Goal: Task Accomplishment & Management: Use online tool/utility

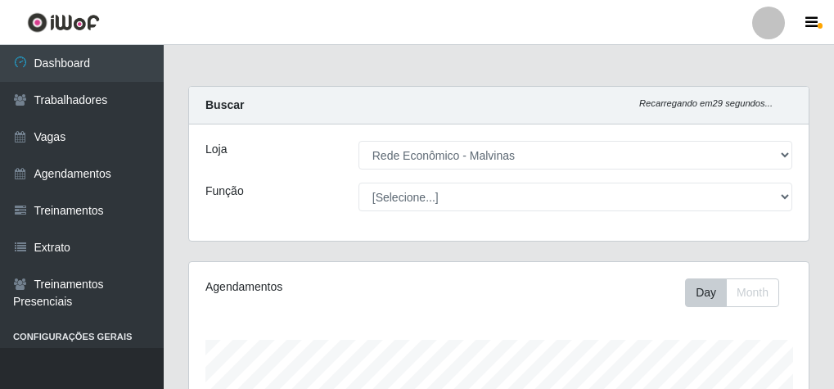
select select "194"
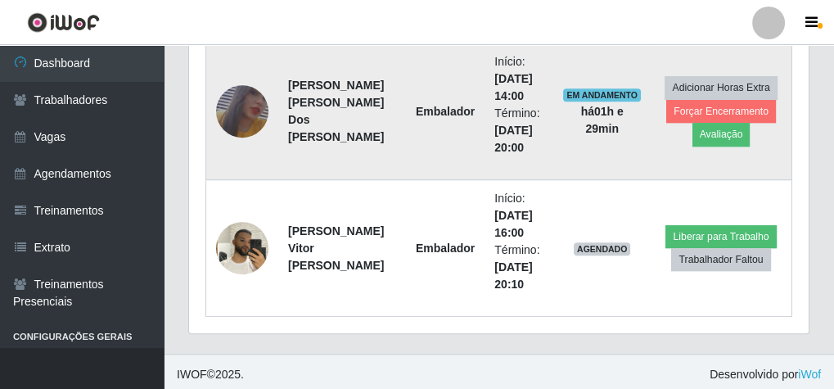
scroll to position [339, 619]
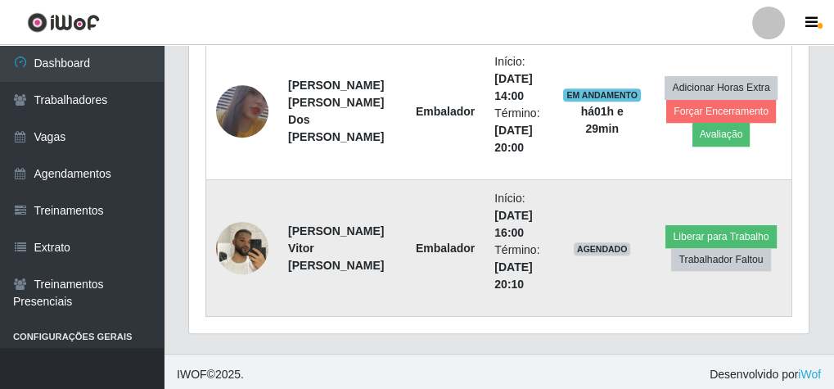
click at [660, 230] on td "Liberar para Trabalho Trabalhador Faltou" at bounding box center [720, 248] width 141 height 137
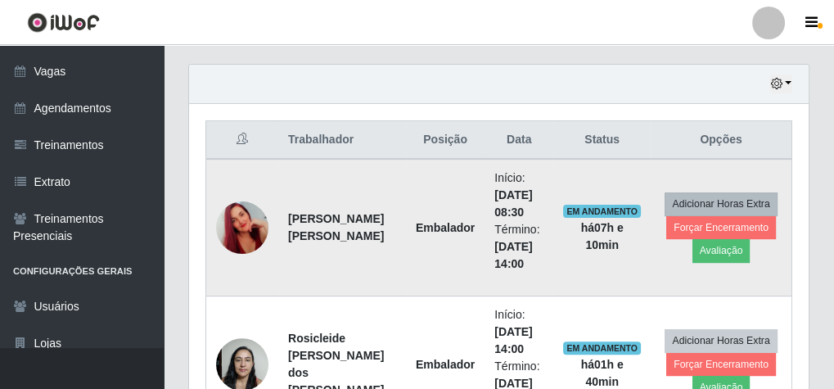
scroll to position [430, 0]
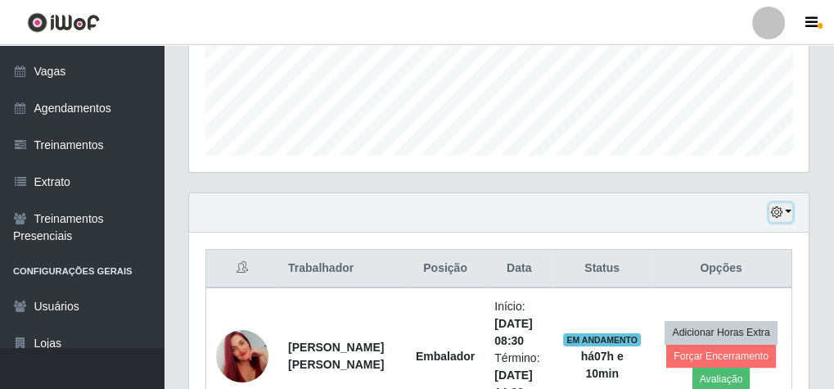
click at [790, 205] on button "button" at bounding box center [780, 212] width 23 height 19
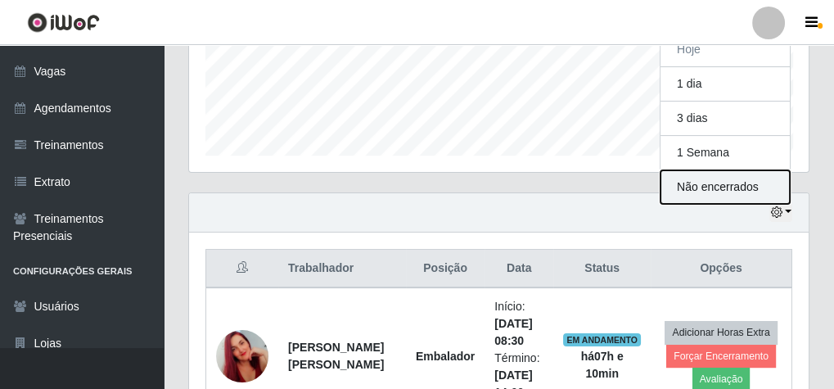
click at [735, 182] on button "Não encerrados" at bounding box center [724, 187] width 129 height 34
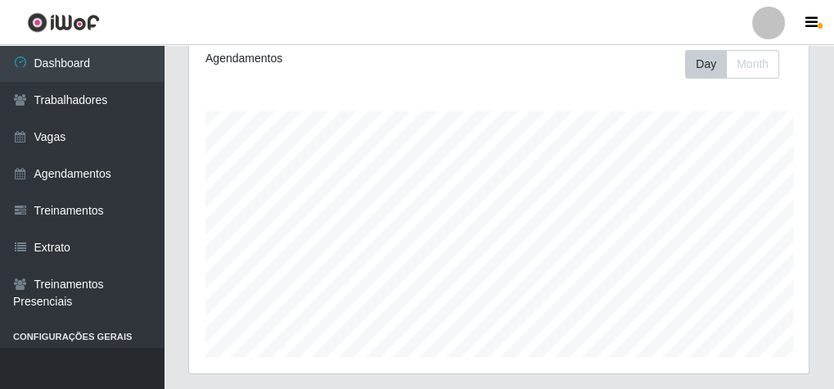
scroll to position [403, 0]
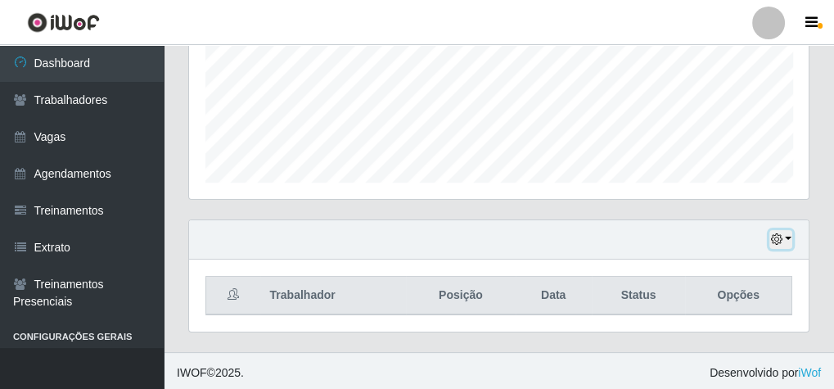
click at [787, 232] on button "button" at bounding box center [780, 239] width 23 height 19
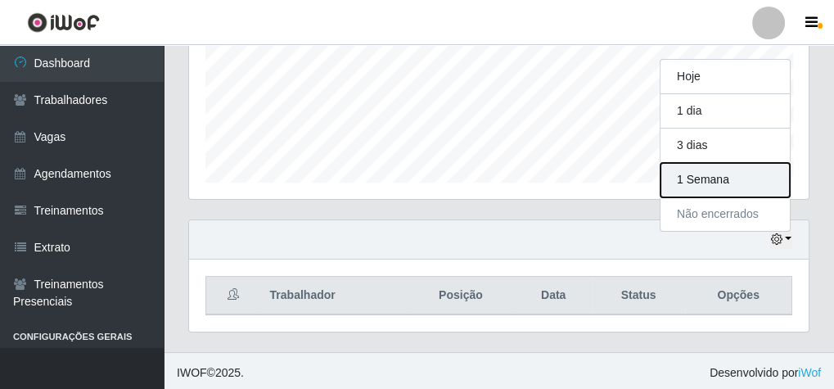
click at [722, 172] on button "1 Semana" at bounding box center [724, 180] width 129 height 34
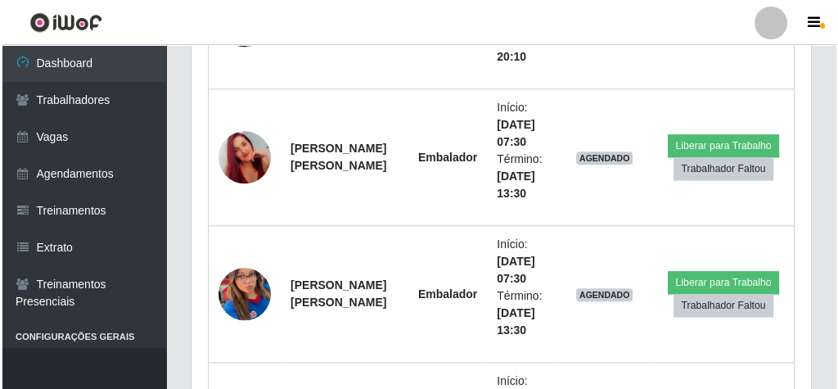
scroll to position [2197, 0]
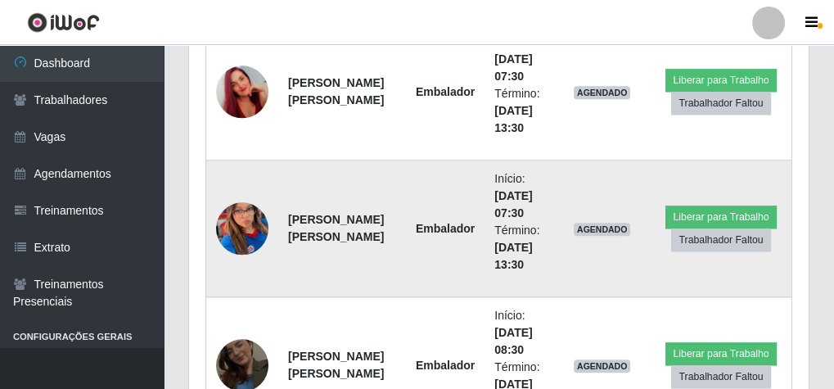
click at [248, 223] on img at bounding box center [242, 229] width 52 height 114
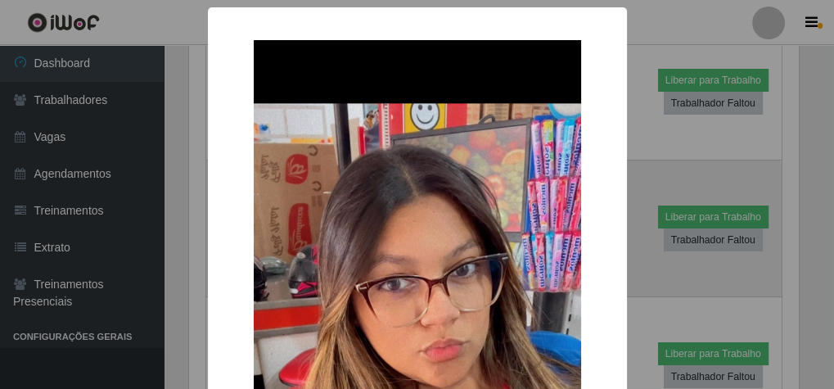
scroll to position [339, 614]
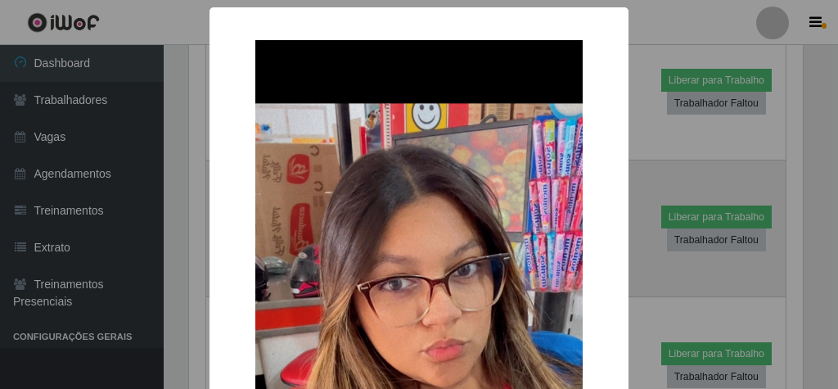
click at [248, 223] on div "×" at bounding box center [419, 394] width 386 height 741
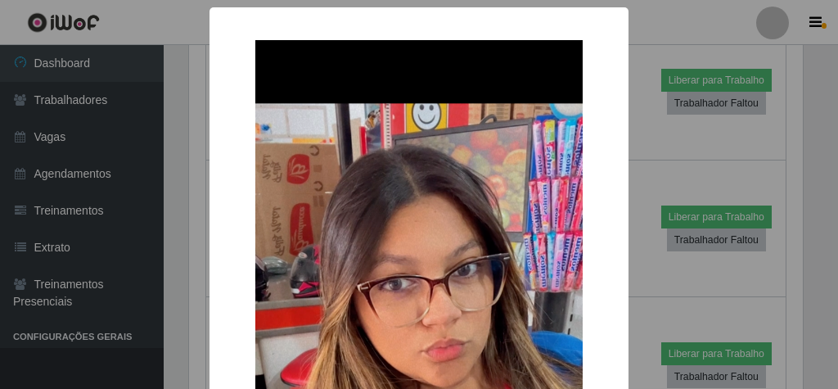
click at [665, 160] on div "× OK Cancel" at bounding box center [419, 194] width 838 height 389
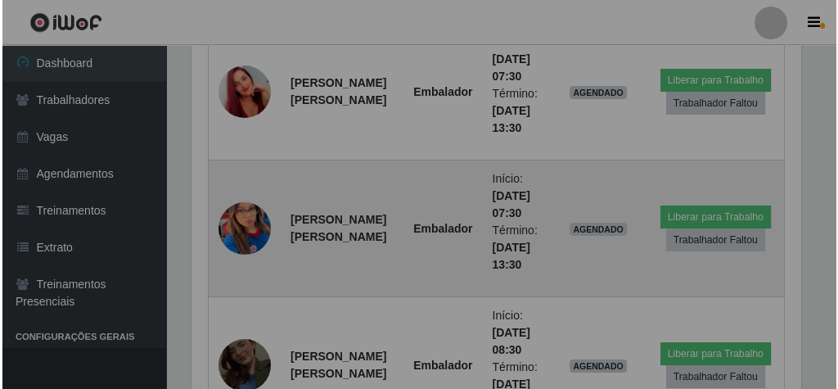
scroll to position [339, 619]
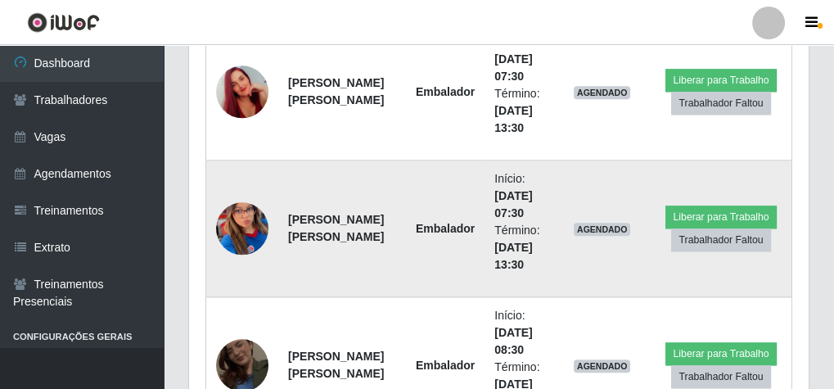
click at [236, 217] on img at bounding box center [242, 229] width 52 height 114
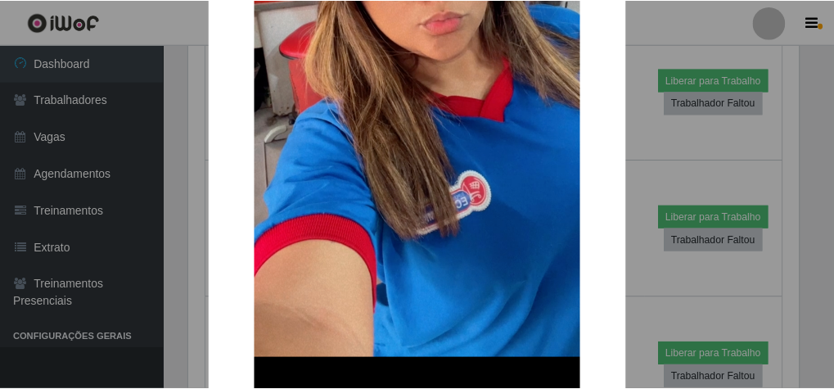
scroll to position [262, 0]
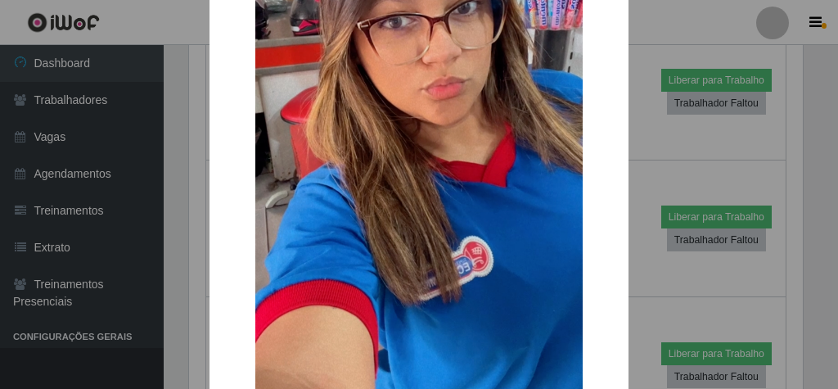
click at [694, 38] on div "× OK Cancel" at bounding box center [419, 194] width 838 height 389
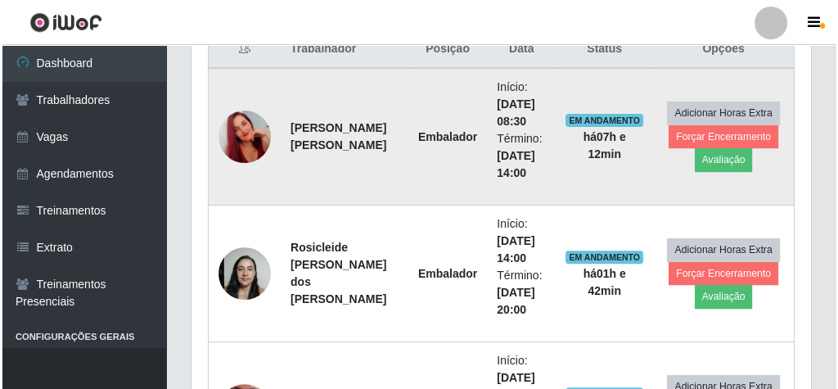
scroll to position [626, 0]
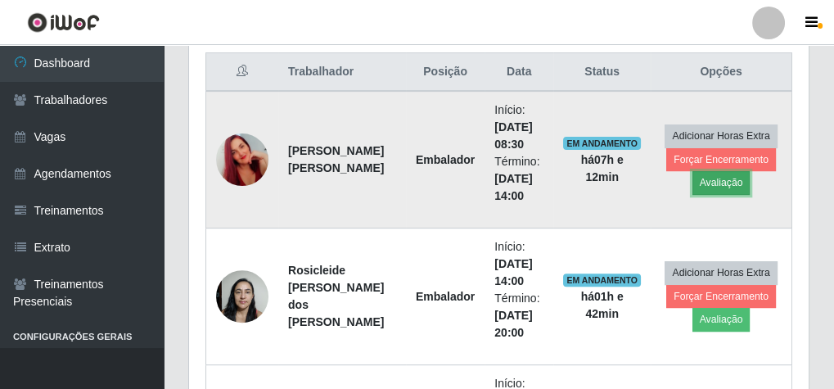
click at [703, 178] on button "Avaliação" at bounding box center [721, 182] width 58 height 23
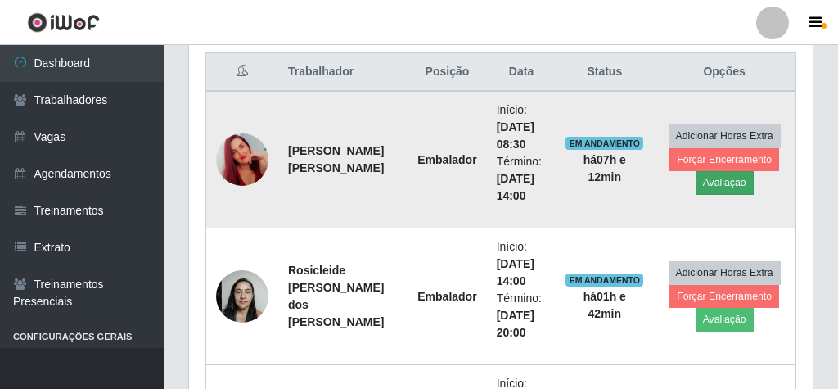
scroll to position [339, 614]
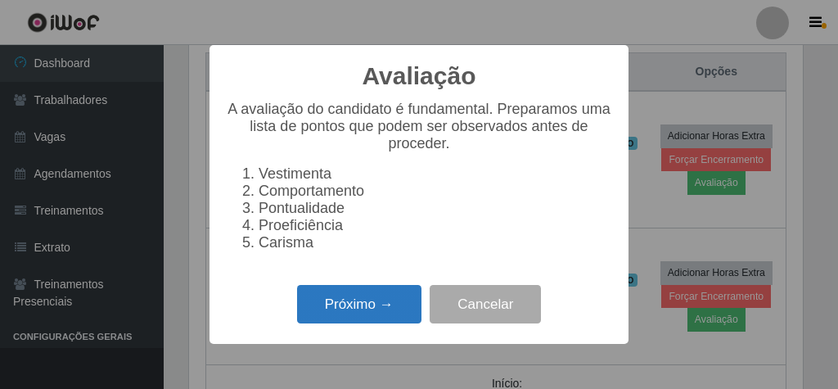
click at [399, 305] on button "Próximo →" at bounding box center [359, 304] width 124 height 38
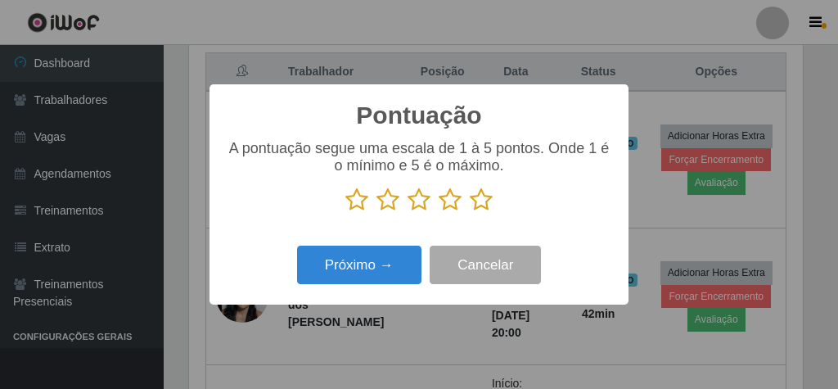
click at [487, 203] on icon at bounding box center [481, 199] width 23 height 25
click at [470, 212] on input "radio" at bounding box center [470, 212] width 0 height 0
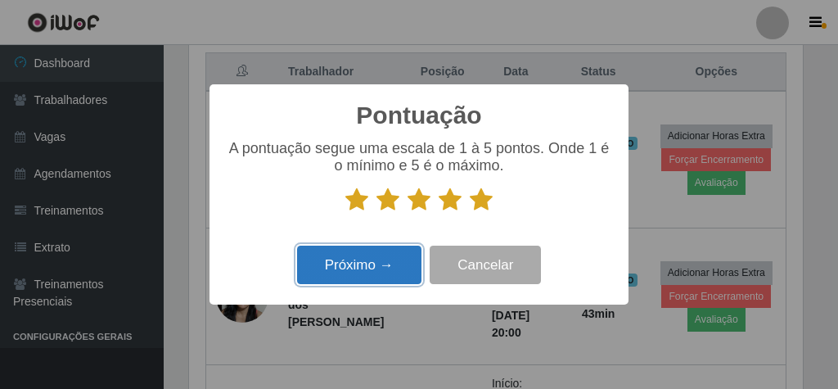
click at [379, 284] on button "Próximo →" at bounding box center [359, 264] width 124 height 38
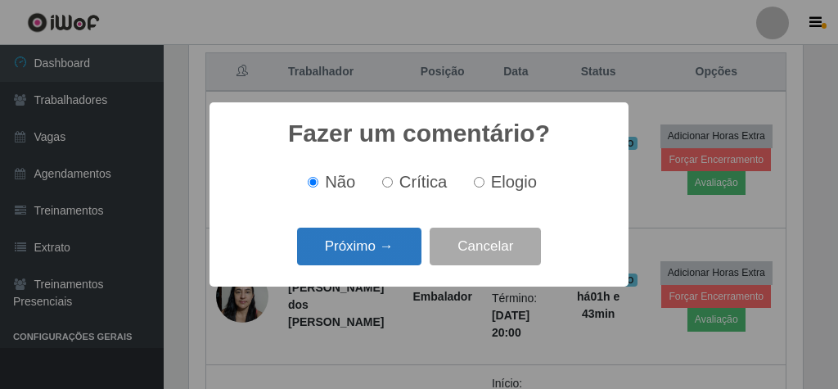
click at [377, 241] on button "Próximo →" at bounding box center [359, 246] width 124 height 38
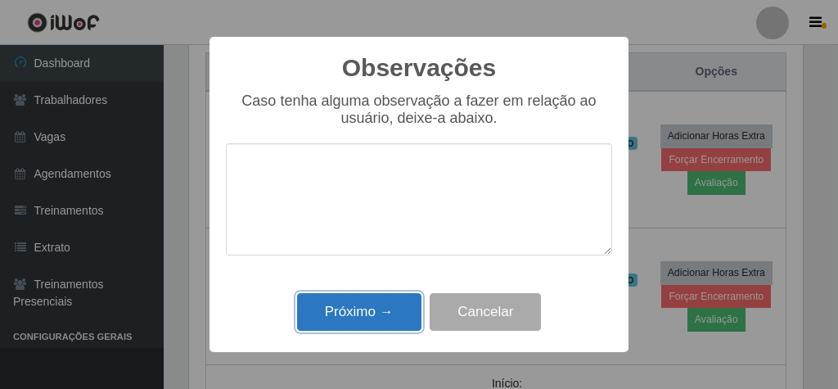
click at [377, 317] on button "Próximo →" at bounding box center [359, 312] width 124 height 38
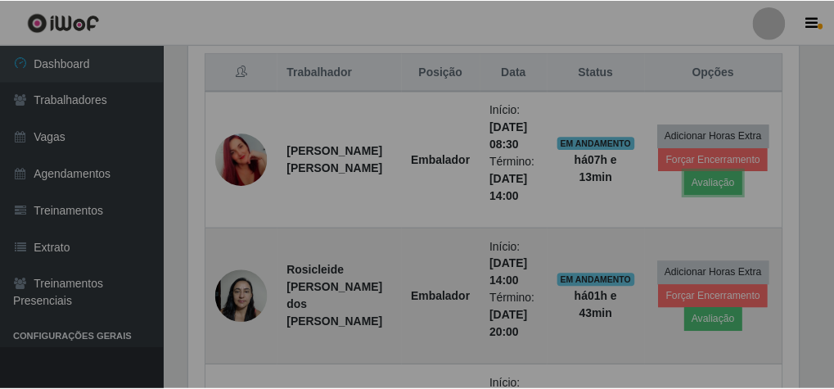
scroll to position [339, 619]
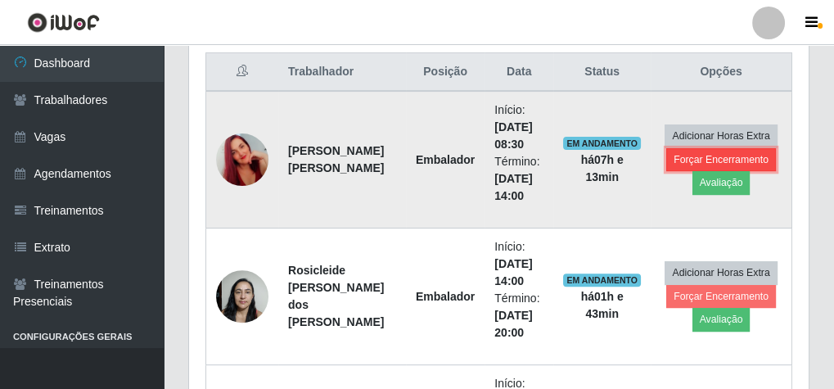
click at [705, 150] on button "Forçar Encerramento" at bounding box center [721, 159] width 110 height 23
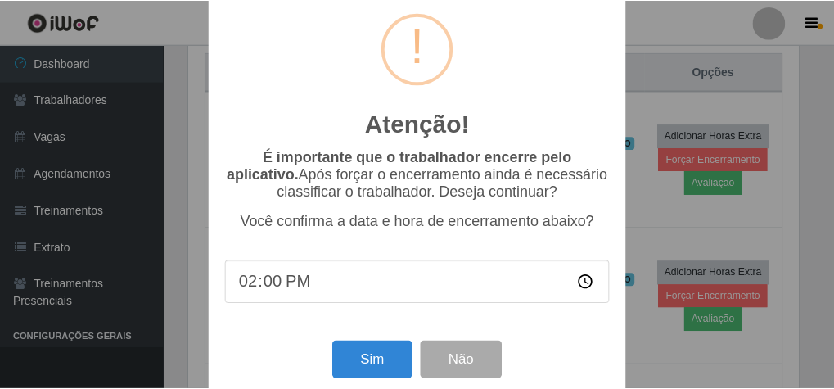
scroll to position [53, 0]
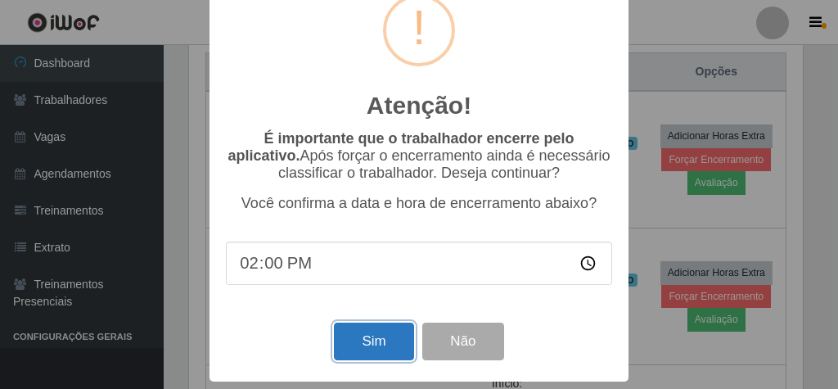
click at [391, 344] on button "Sim" at bounding box center [373, 341] width 79 height 38
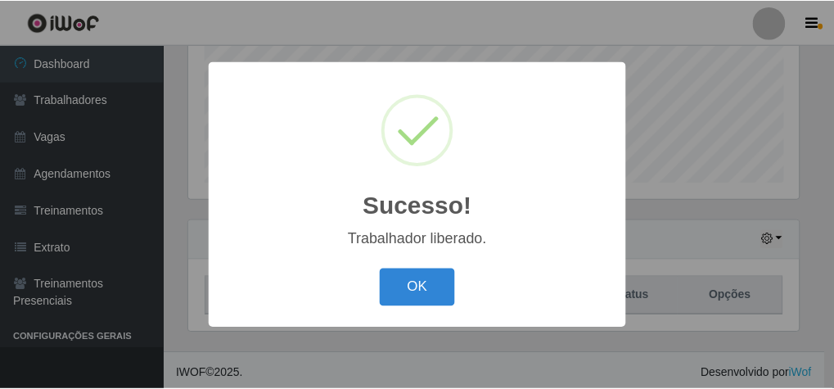
scroll to position [339, 614]
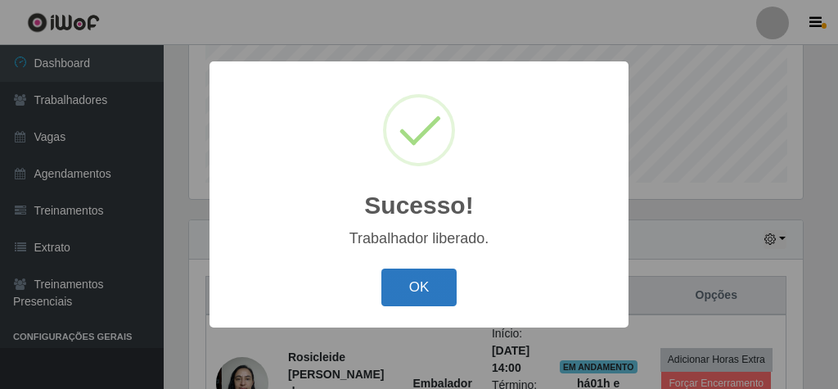
click at [417, 286] on button "OK" at bounding box center [419, 287] width 76 height 38
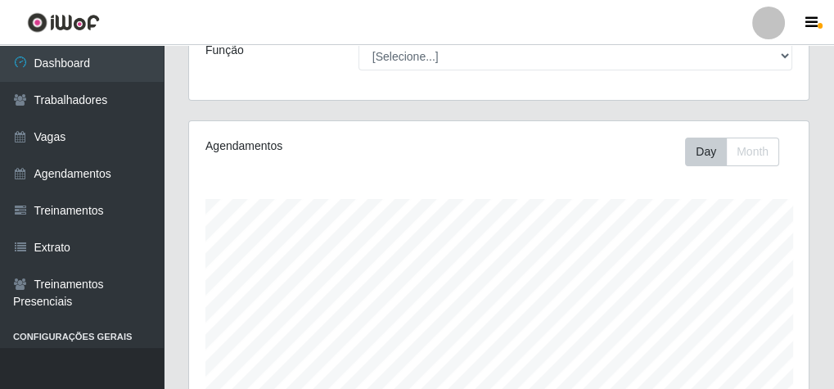
scroll to position [0, 0]
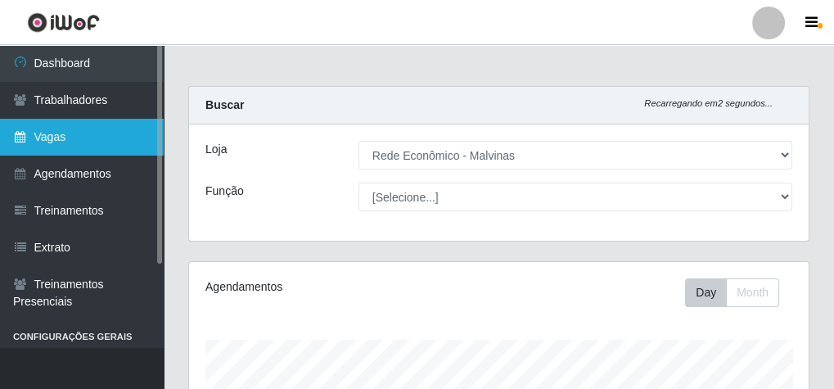
click at [88, 137] on link "Vagas" at bounding box center [82, 137] width 164 height 37
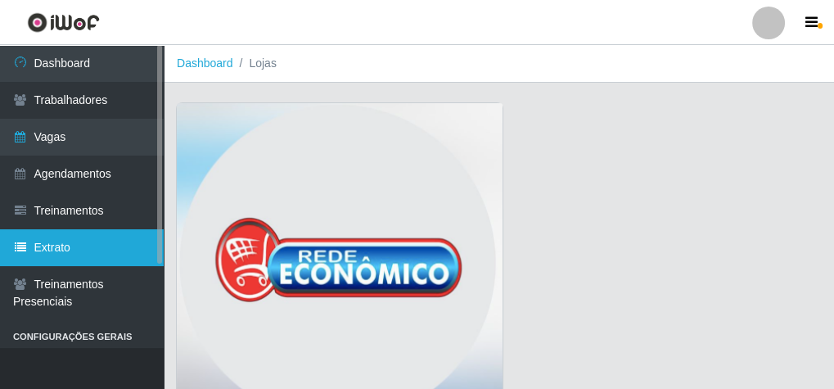
click at [107, 249] on link "Extrato" at bounding box center [82, 247] width 164 height 37
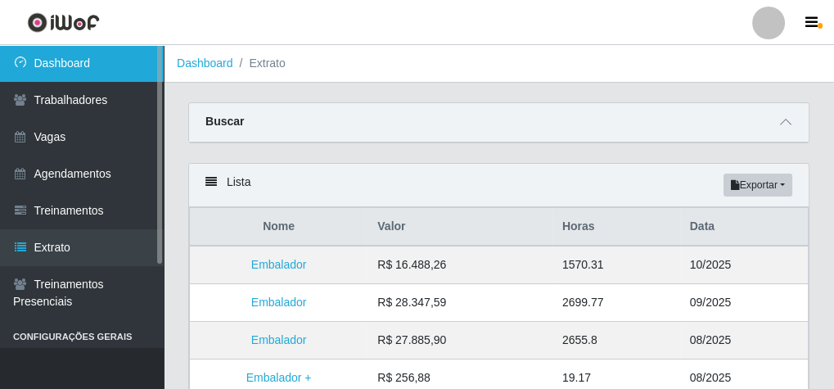
click at [81, 74] on link "Dashboard" at bounding box center [82, 63] width 164 height 37
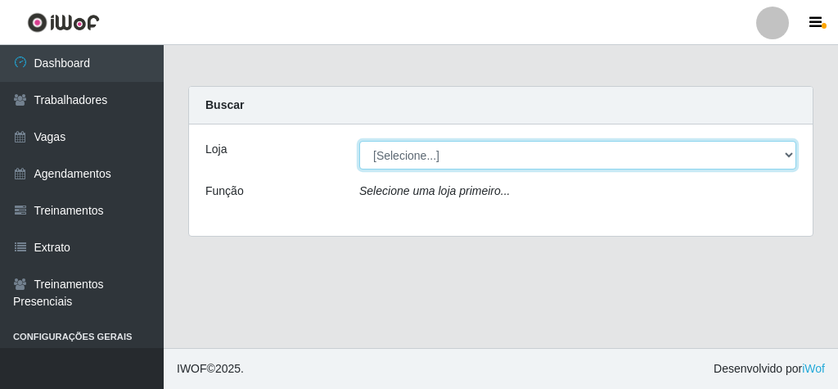
click at [432, 159] on select "[Selecione...] Rede Econômico - Malvinas Rede Econômico - Prata" at bounding box center [577, 155] width 437 height 29
click at [397, 154] on select "[Selecione...] Rede Econômico - Malvinas Rede Econômico - Prata" at bounding box center [577, 155] width 437 height 29
select select "194"
click at [359, 141] on select "[Selecione...] Rede Econômico - Malvinas Rede Econômico - Prata" at bounding box center [577, 155] width 437 height 29
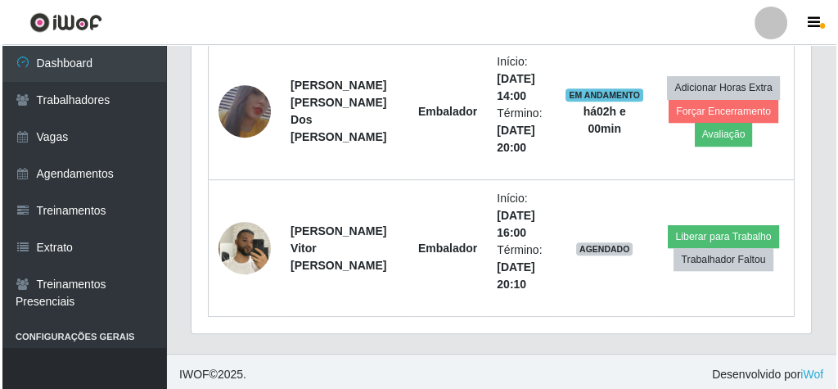
scroll to position [948, 0]
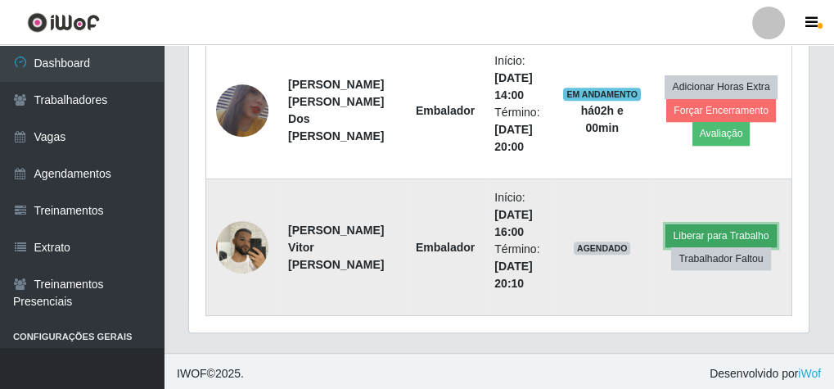
click at [689, 234] on button "Liberar para Trabalho" at bounding box center [720, 235] width 110 height 23
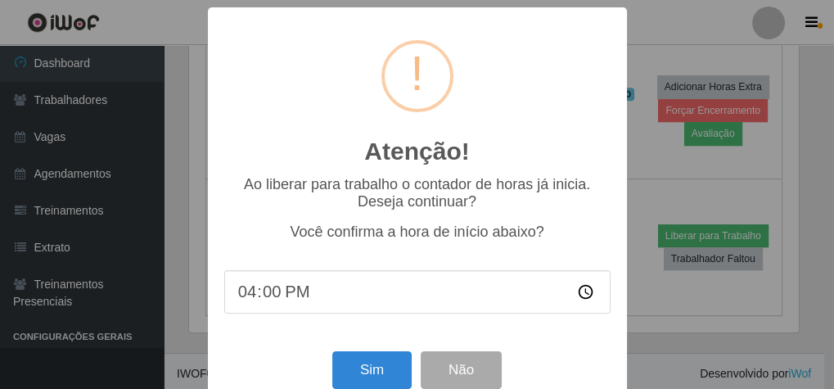
scroll to position [339, 614]
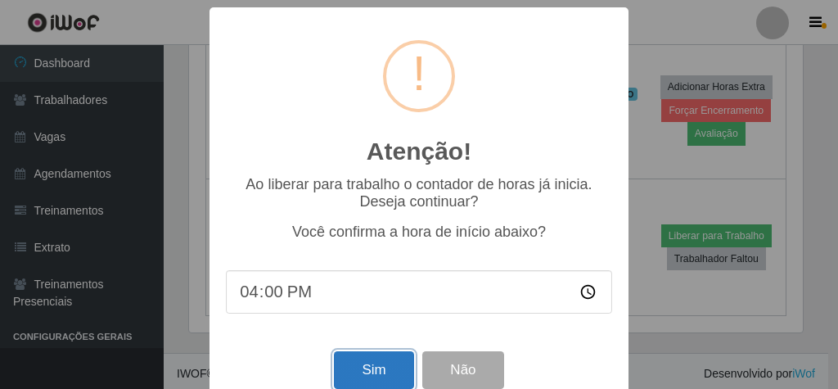
click at [388, 362] on button "Sim" at bounding box center [373, 370] width 79 height 38
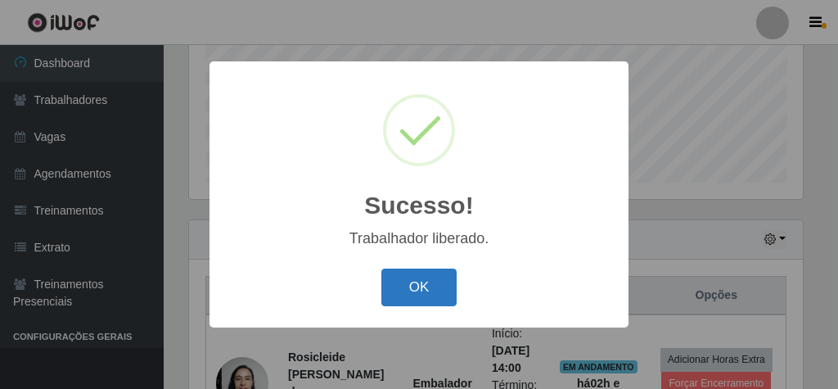
click at [425, 269] on button "OK" at bounding box center [419, 287] width 76 height 38
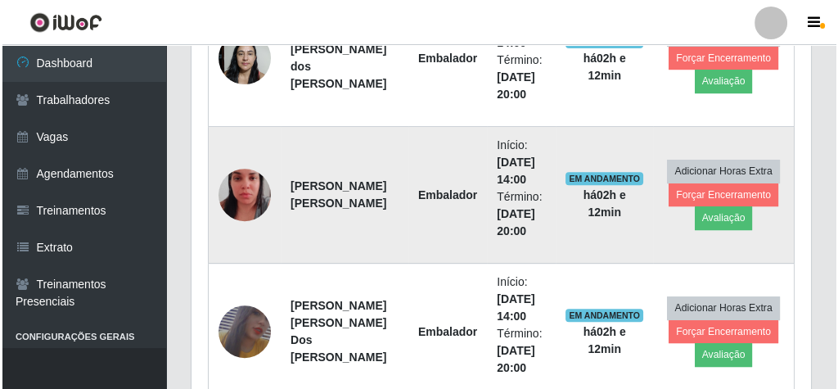
scroll to position [686, 0]
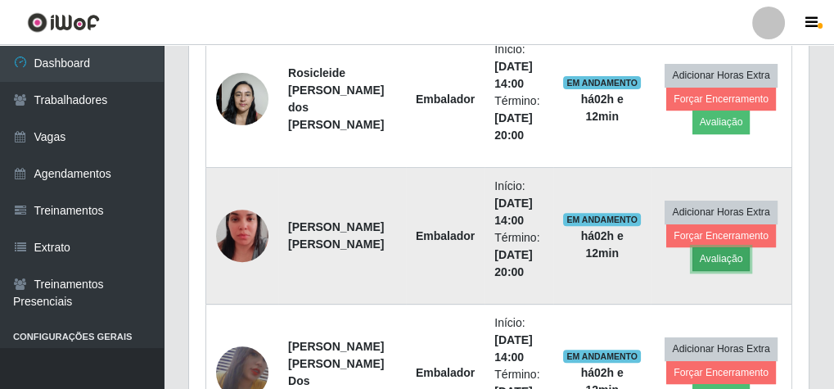
click at [734, 252] on button "Avaliação" at bounding box center [721, 258] width 58 height 23
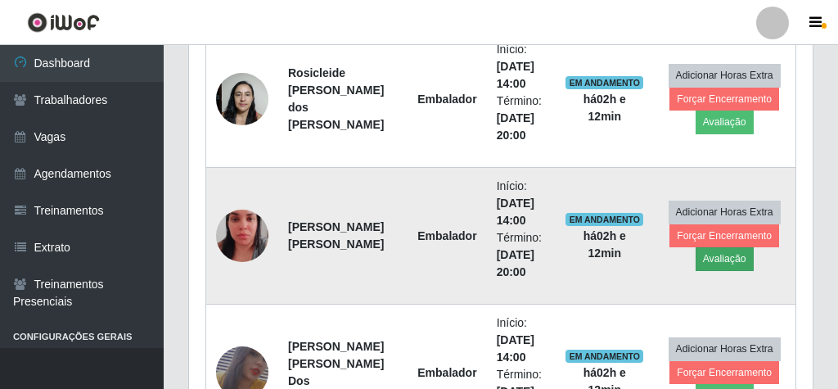
scroll to position [339, 614]
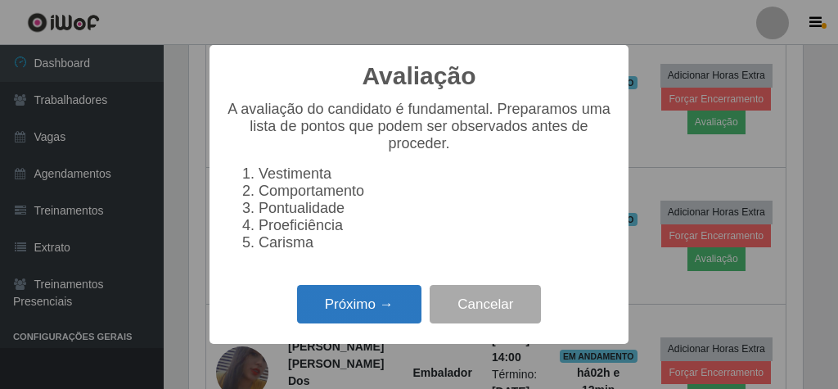
click at [358, 311] on button "Próximo →" at bounding box center [359, 304] width 124 height 38
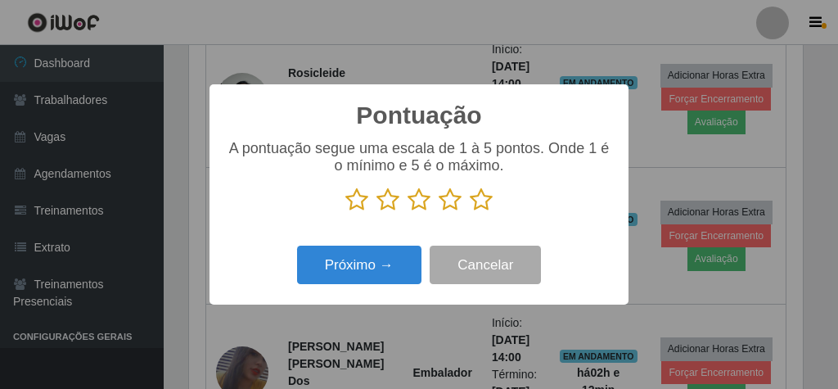
click at [478, 205] on icon at bounding box center [481, 199] width 23 height 25
click at [470, 212] on input "radio" at bounding box center [470, 212] width 0 height 0
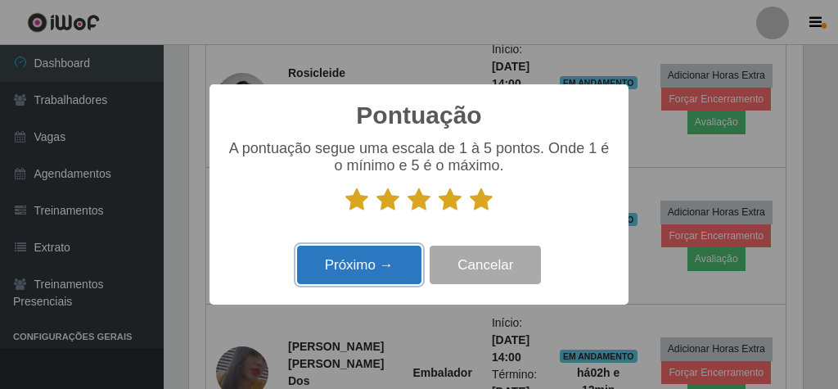
click at [358, 271] on button "Próximo →" at bounding box center [359, 264] width 124 height 38
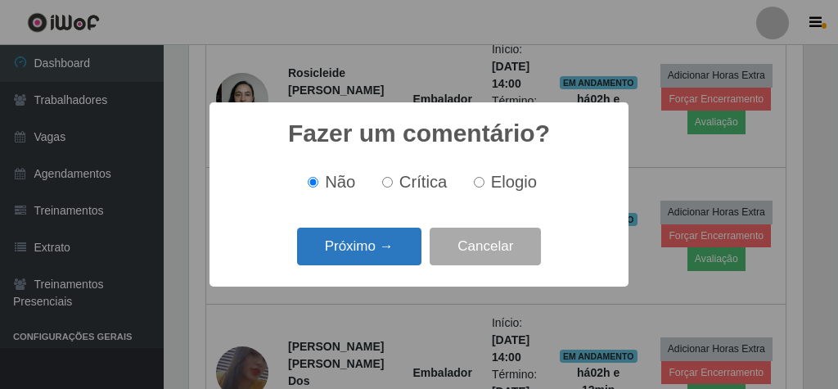
click at [389, 253] on button "Próximo →" at bounding box center [359, 246] width 124 height 38
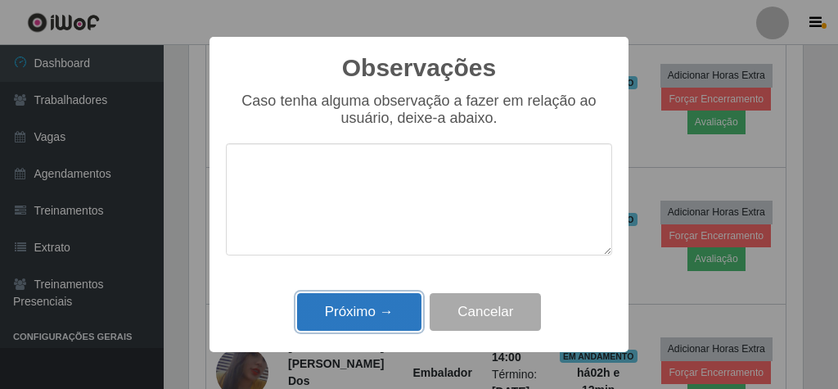
click at [375, 313] on button "Próximo →" at bounding box center [359, 312] width 124 height 38
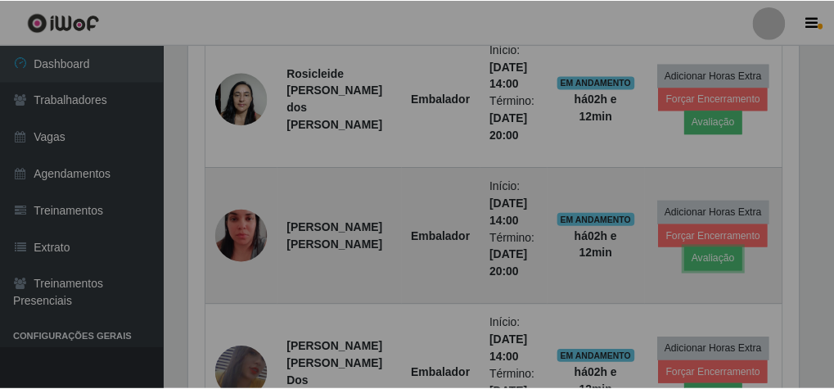
scroll to position [339, 619]
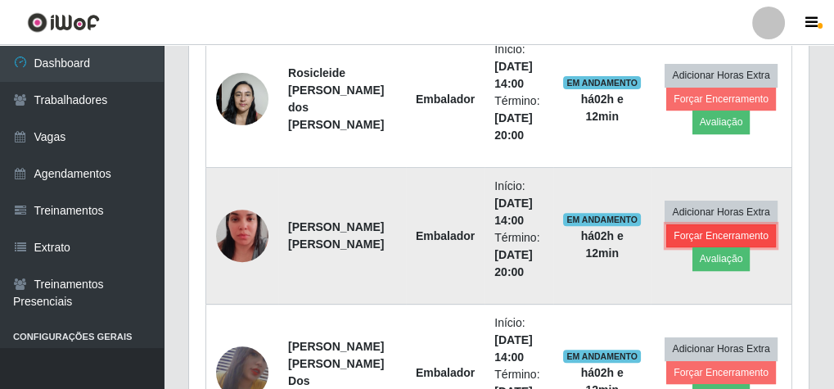
click at [682, 227] on button "Forçar Encerramento" at bounding box center [721, 235] width 110 height 23
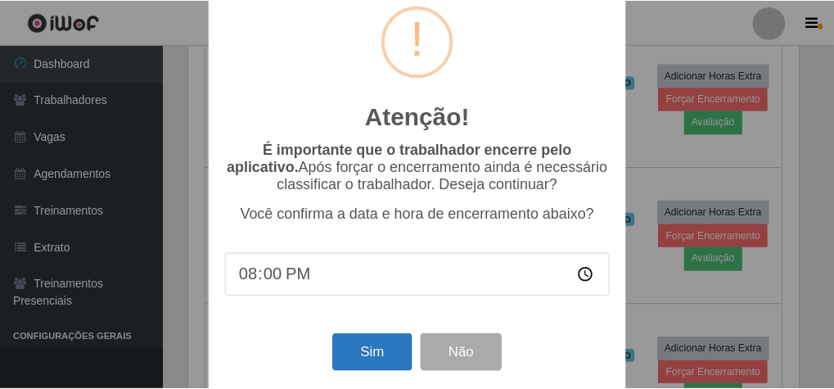
scroll to position [53, 0]
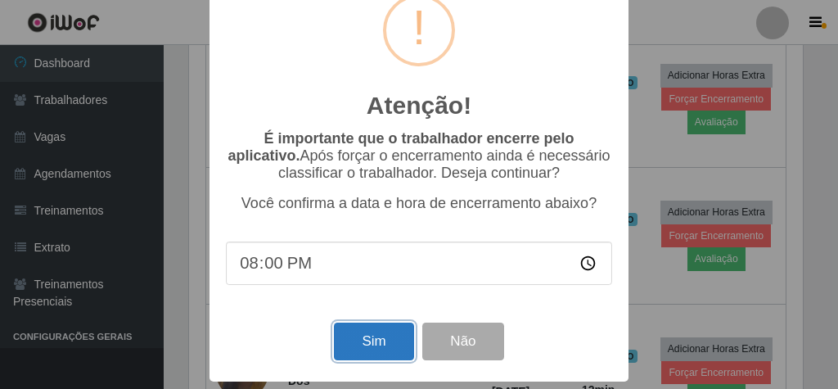
click at [376, 335] on button "Sim" at bounding box center [373, 341] width 79 height 38
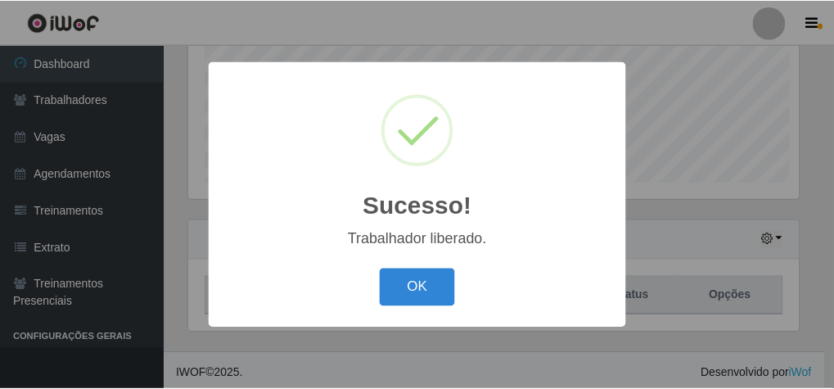
scroll to position [339, 614]
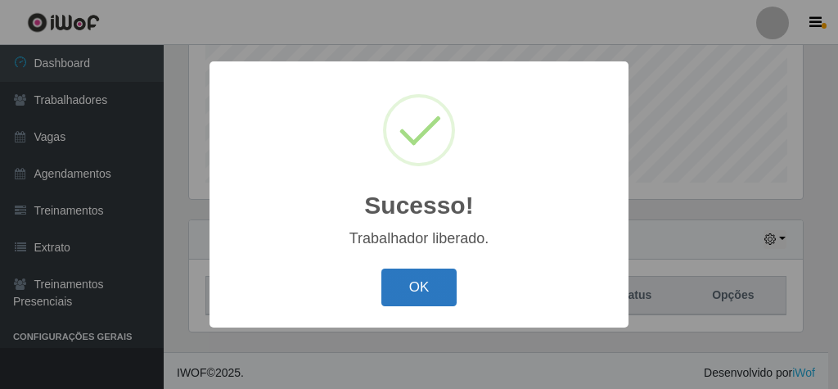
click at [436, 282] on button "OK" at bounding box center [419, 287] width 76 height 38
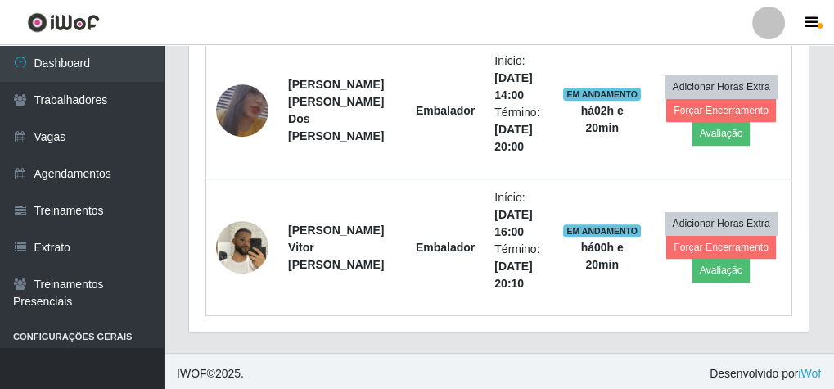
scroll to position [1859, 0]
